Goal: Find specific page/section: Find specific page/section

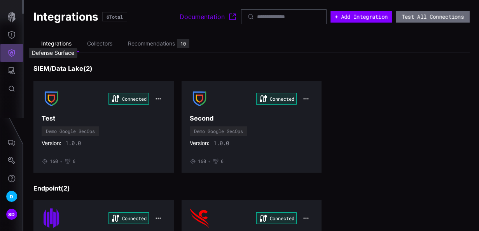
click at [13, 56] on icon "Defense Surface" at bounding box center [12, 53] width 8 height 8
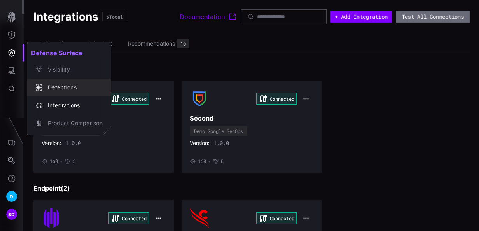
click at [65, 88] on div "Detections" at bounding box center [73, 88] width 59 height 10
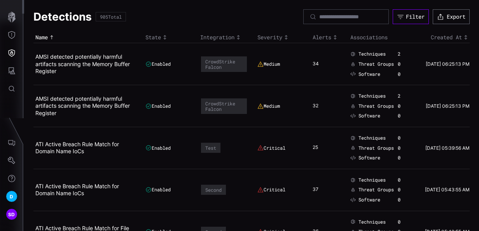
click at [416, 17] on div "Filter" at bounding box center [415, 16] width 19 height 7
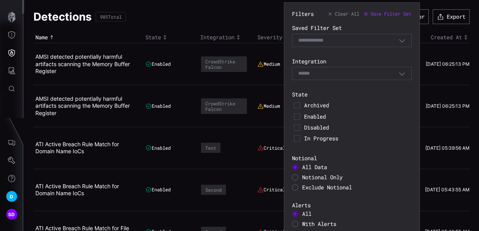
click at [298, 187] on div "Exclude Notional" at bounding box center [352, 187] width 120 height 6
click at [297, 187] on div at bounding box center [295, 187] width 6 height 6
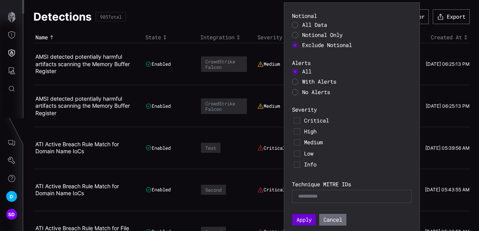
click at [299, 219] on button "Apply" at bounding box center [303, 219] width 23 height 11
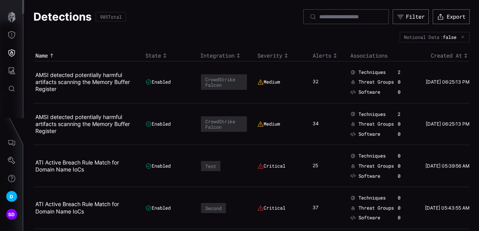
click at [461, 36] on icon "button" at bounding box center [462, 37] width 3 height 3
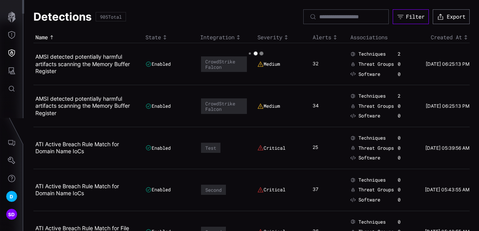
click at [411, 16] on div "Filter" at bounding box center [415, 16] width 19 height 7
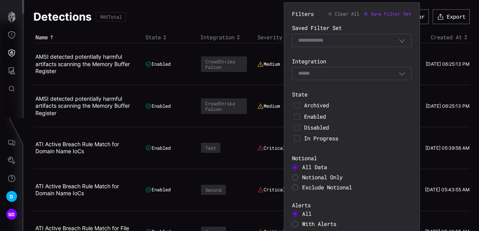
click at [296, 187] on div at bounding box center [295, 187] width 6 height 6
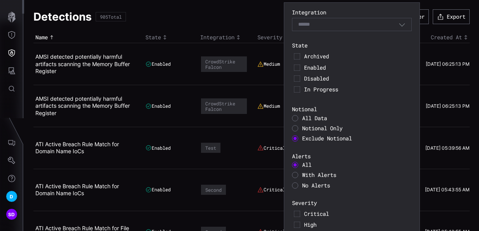
scroll to position [142, 0]
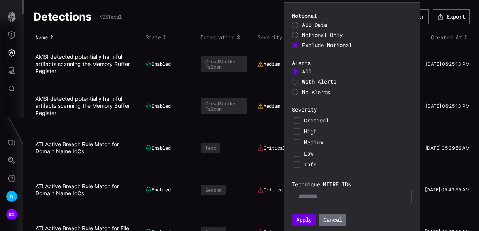
click at [302, 221] on button "Apply" at bounding box center [304, 220] width 24 height 12
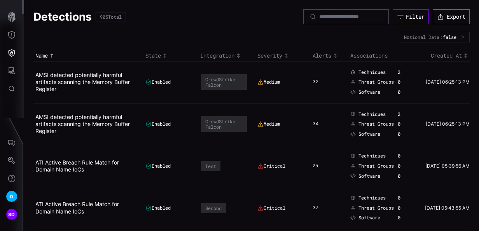
click at [412, 12] on button "Filter" at bounding box center [410, 16] width 36 height 15
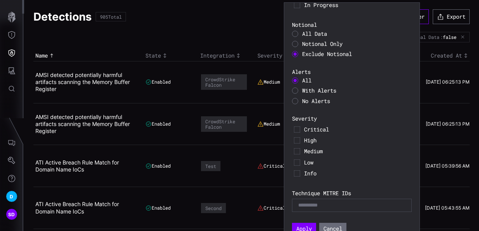
scroll to position [142, 0]
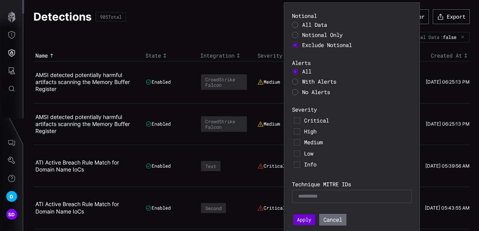
click at [301, 216] on button "Apply" at bounding box center [304, 220] width 22 height 11
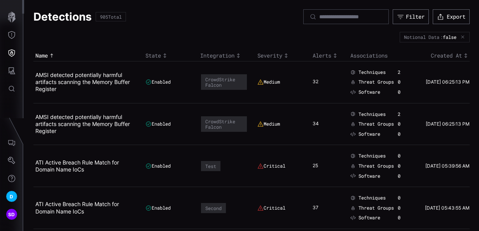
click at [460, 35] on icon "button" at bounding box center [462, 37] width 5 height 5
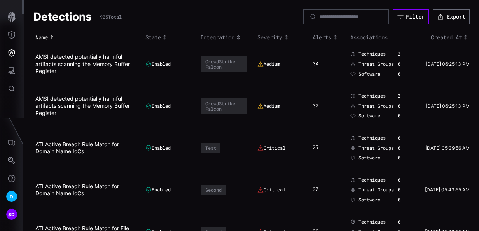
click at [414, 16] on div "Filter" at bounding box center [415, 16] width 19 height 7
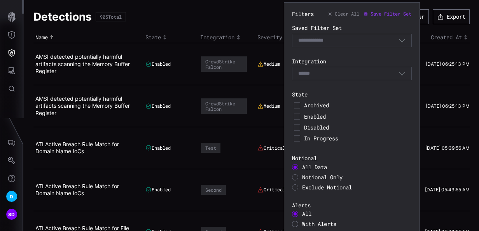
click at [306, 175] on span "Notional Only" at bounding box center [322, 176] width 40 height 7
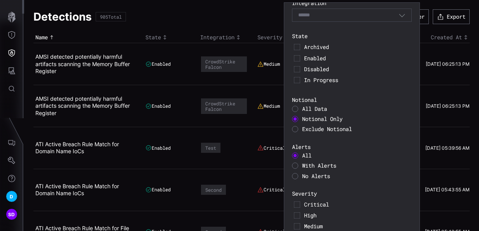
scroll to position [142, 0]
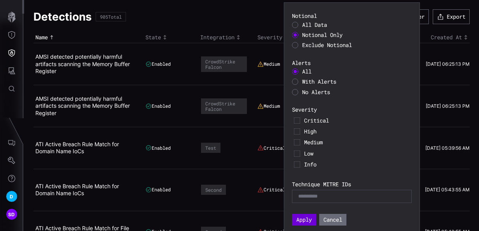
click at [302, 220] on button "Apply" at bounding box center [304, 220] width 24 height 12
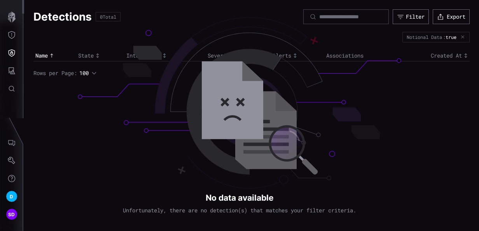
drag, startPoint x: 204, startPoint y: 192, endPoint x: 358, endPoint y: 211, distance: 155.2
click at [358, 211] on div "Detections 0 Total Filter Export Notional Data : true Name State Integration Se…" at bounding box center [251, 115] width 455 height 231
drag, startPoint x: 361, startPoint y: 211, endPoint x: 213, endPoint y: 200, distance: 148.5
click at [213, 200] on div "Detections 0 Total Filter Export Notional Data : true Name State Integration Se…" at bounding box center [251, 115] width 455 height 231
